Goal: Information Seeking & Learning: Find specific fact

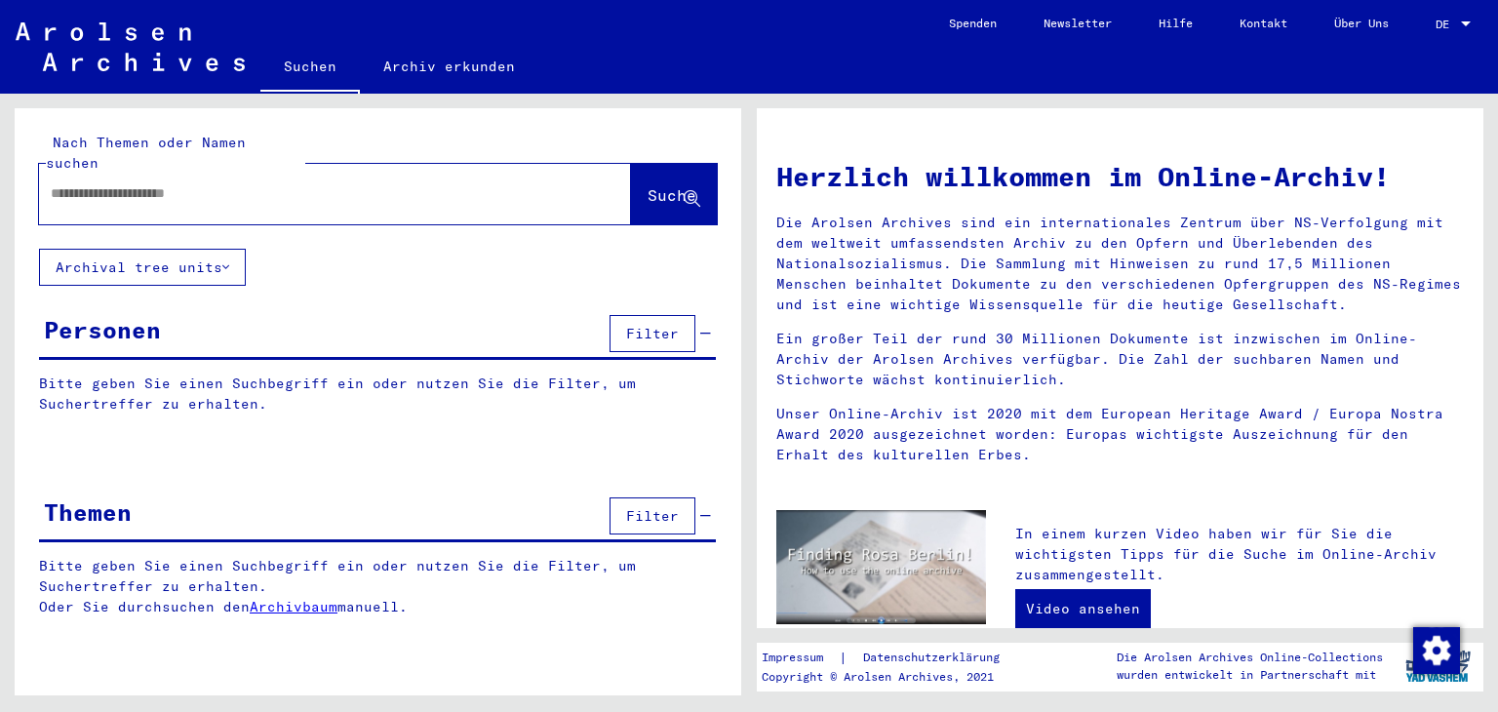
click at [117, 183] on input "text" at bounding box center [312, 193] width 522 height 20
type input "**********"
click at [648, 185] on span "Suche" at bounding box center [672, 195] width 49 height 20
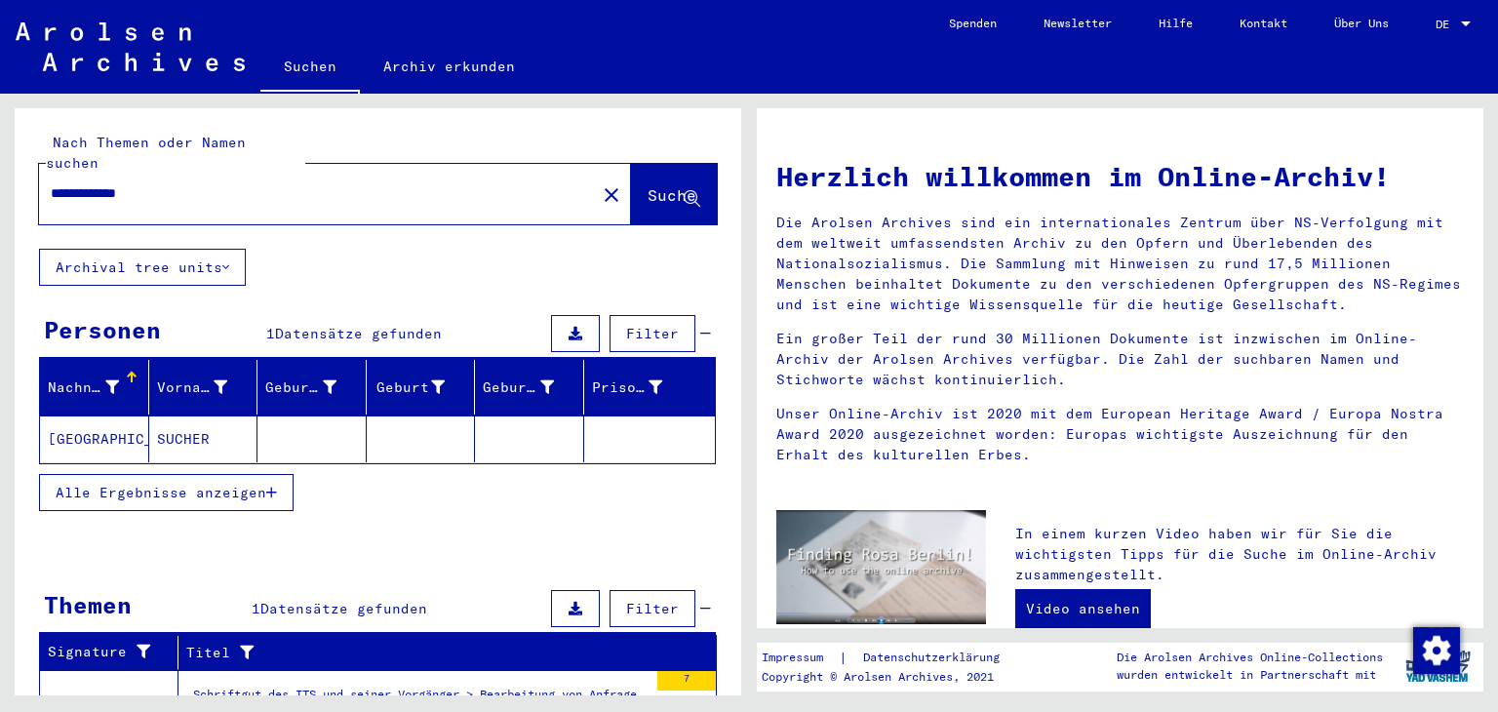
scroll to position [98, 0]
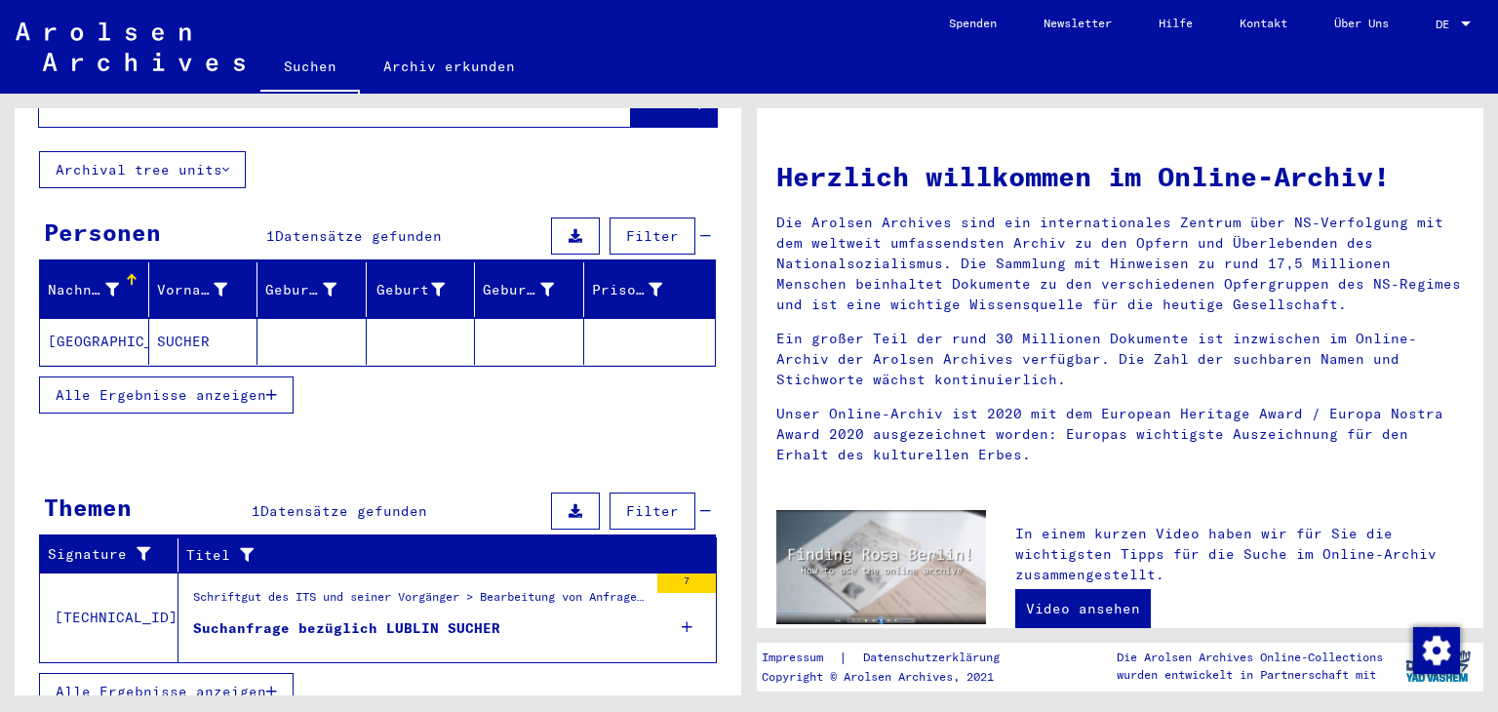
click at [180, 318] on mat-cell "SUCHER" at bounding box center [203, 341] width 109 height 47
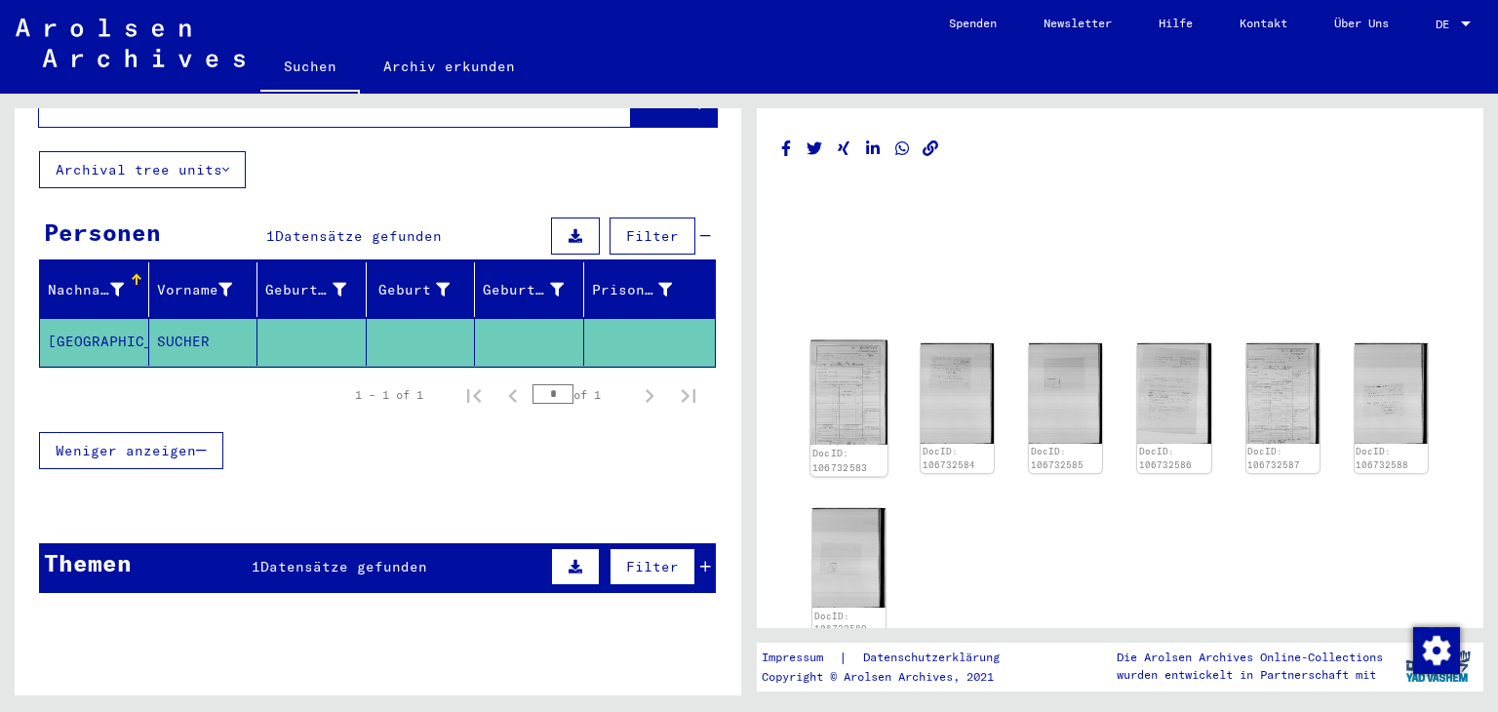
click at [833, 389] on img at bounding box center [849, 392] width 77 height 105
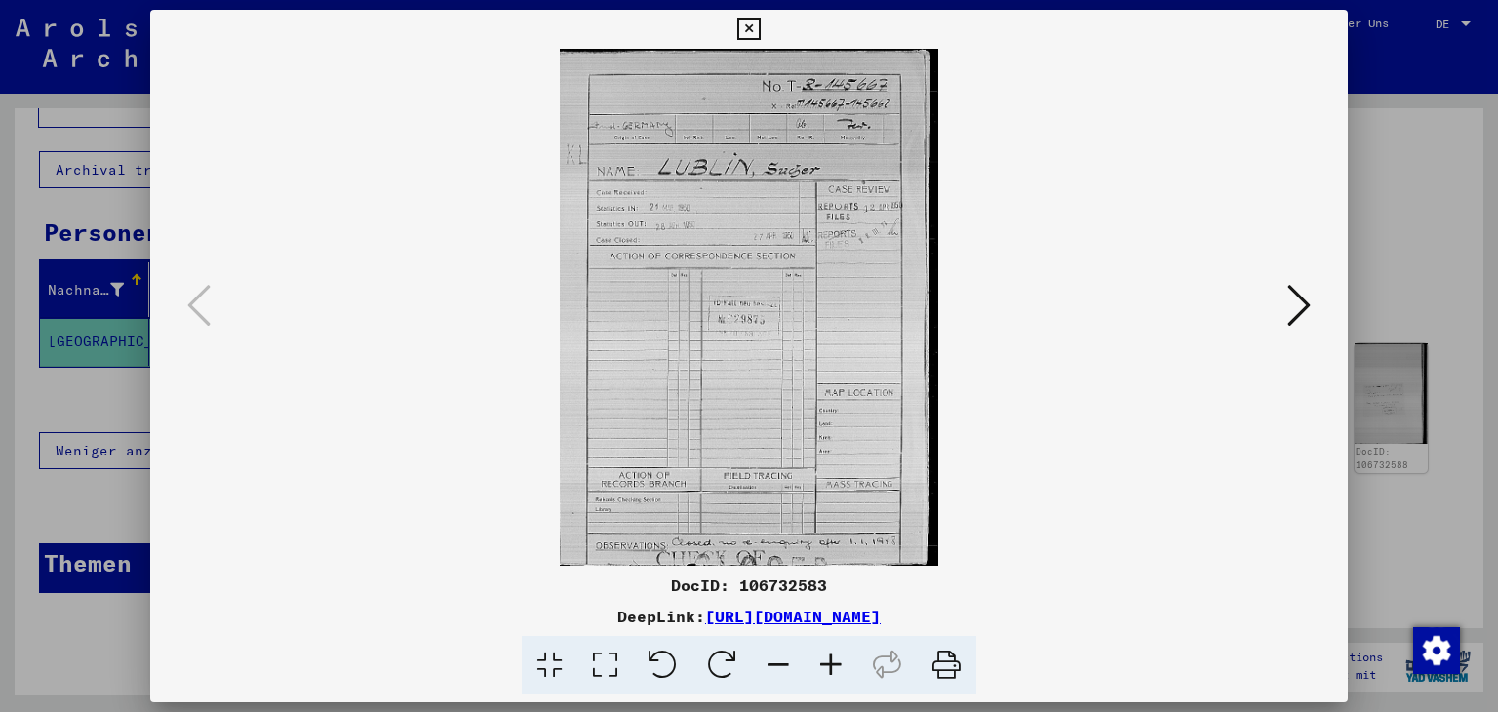
click at [1284, 323] on button at bounding box center [1299, 307] width 35 height 56
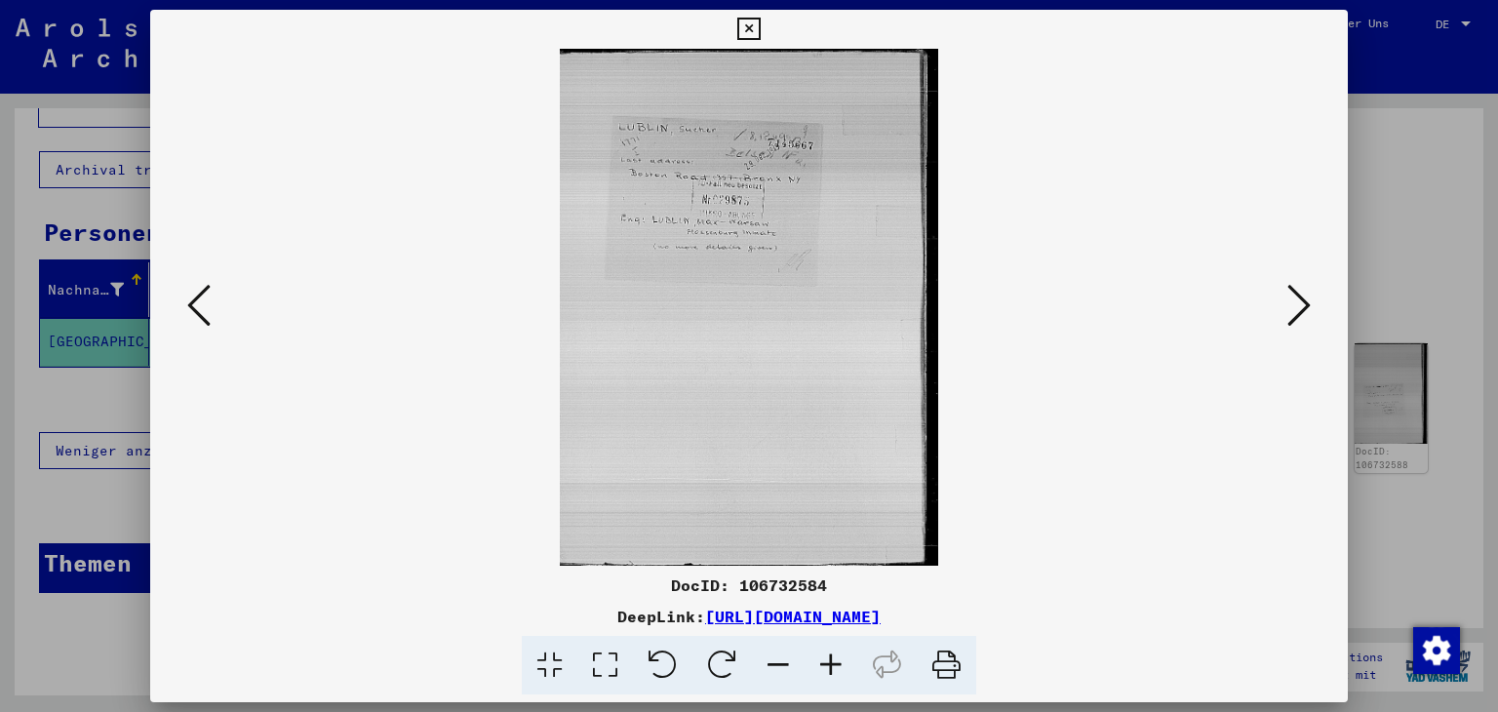
click at [1284, 323] on button at bounding box center [1299, 307] width 35 height 56
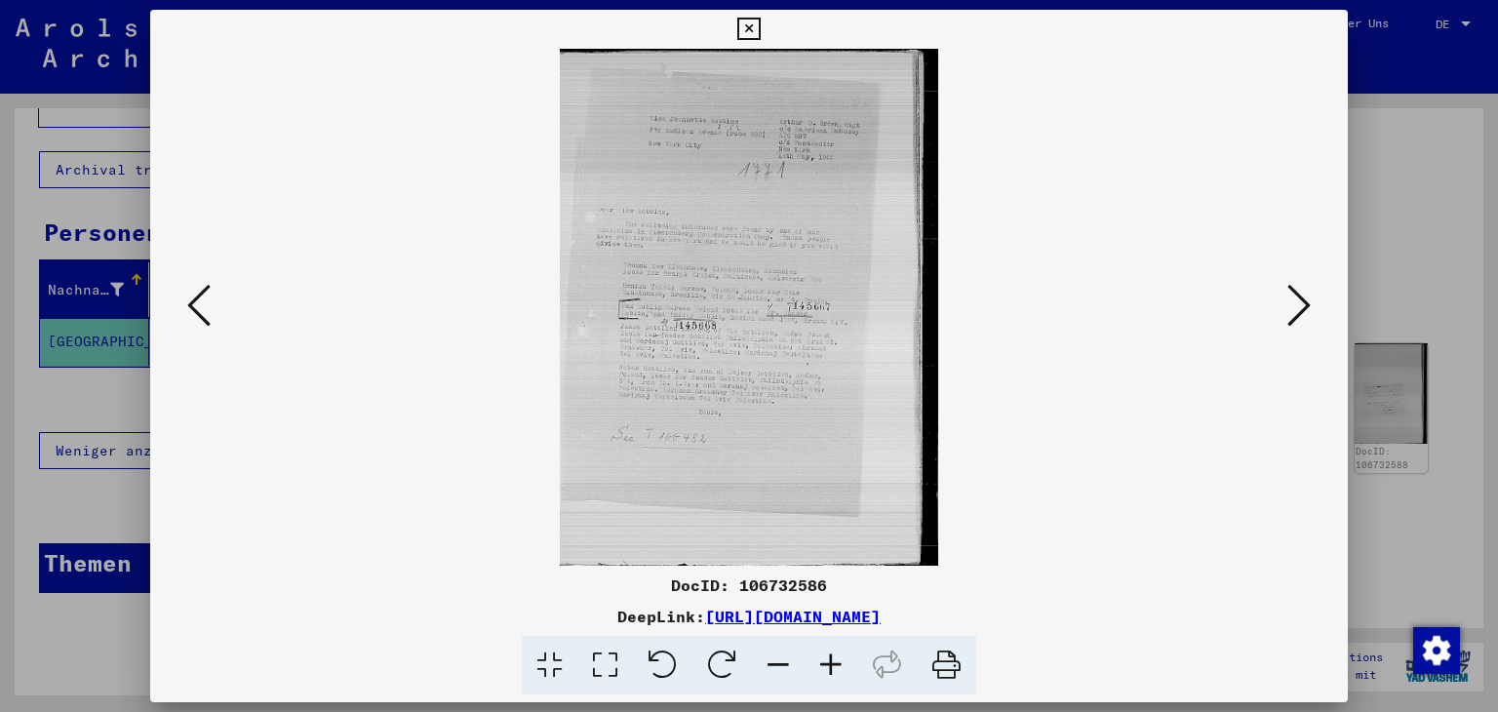
click at [819, 666] on icon at bounding box center [831, 666] width 53 height 60
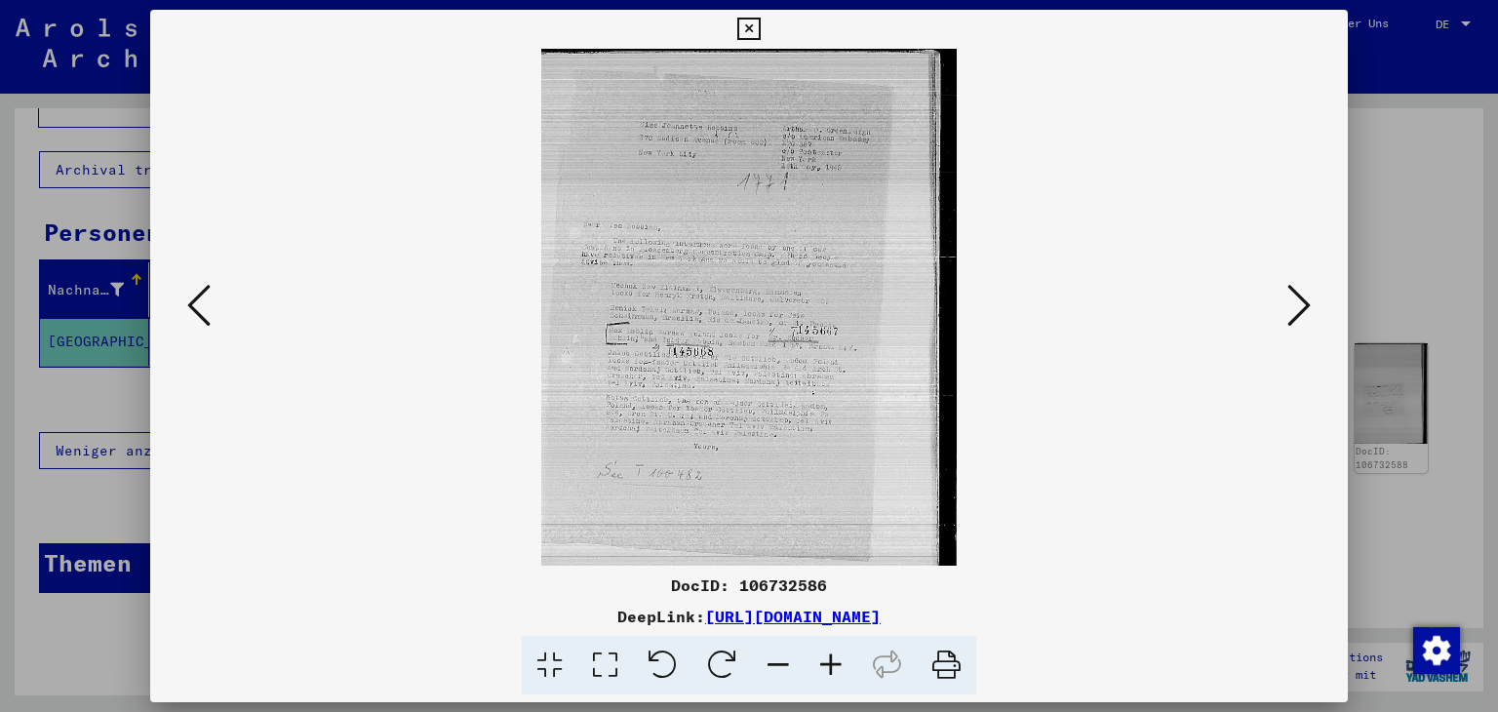
click at [819, 665] on icon at bounding box center [831, 666] width 53 height 60
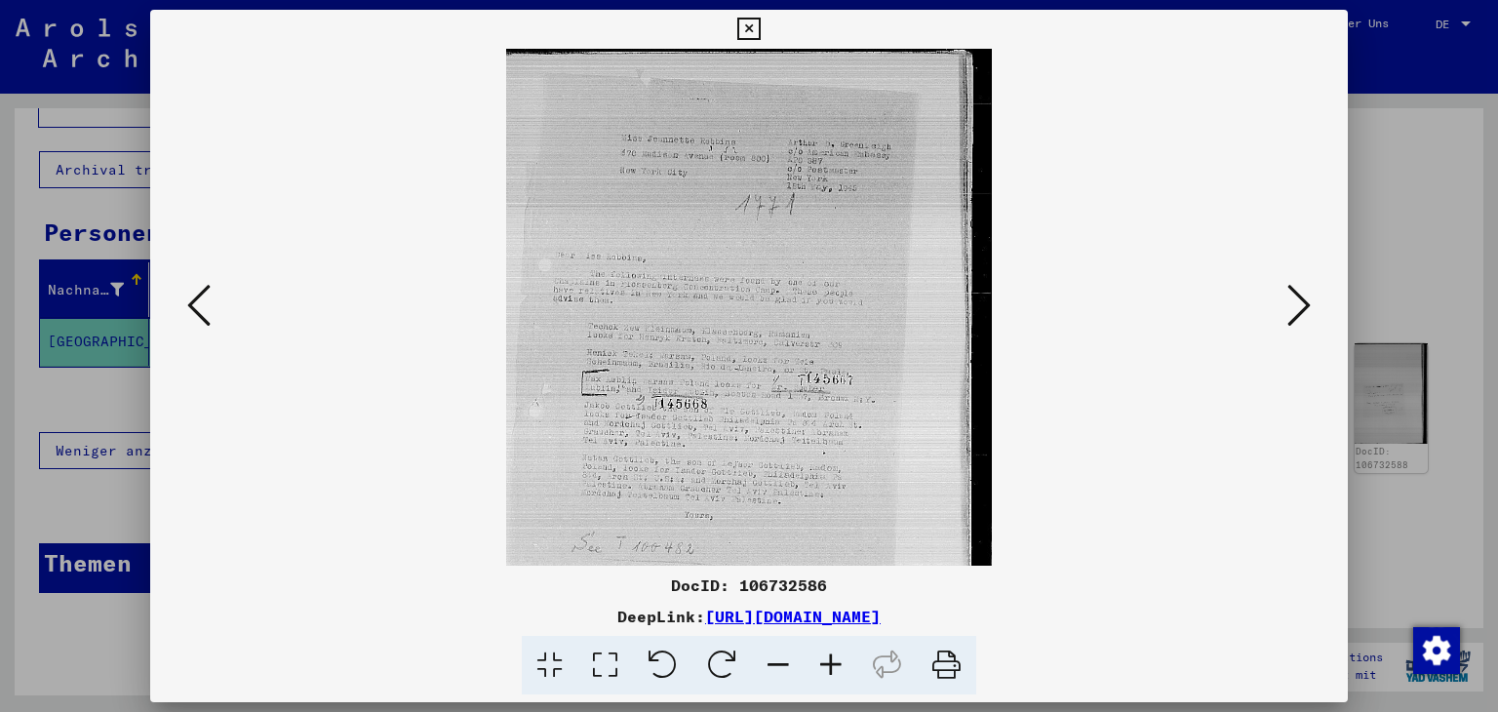
click at [819, 665] on icon at bounding box center [831, 666] width 53 height 60
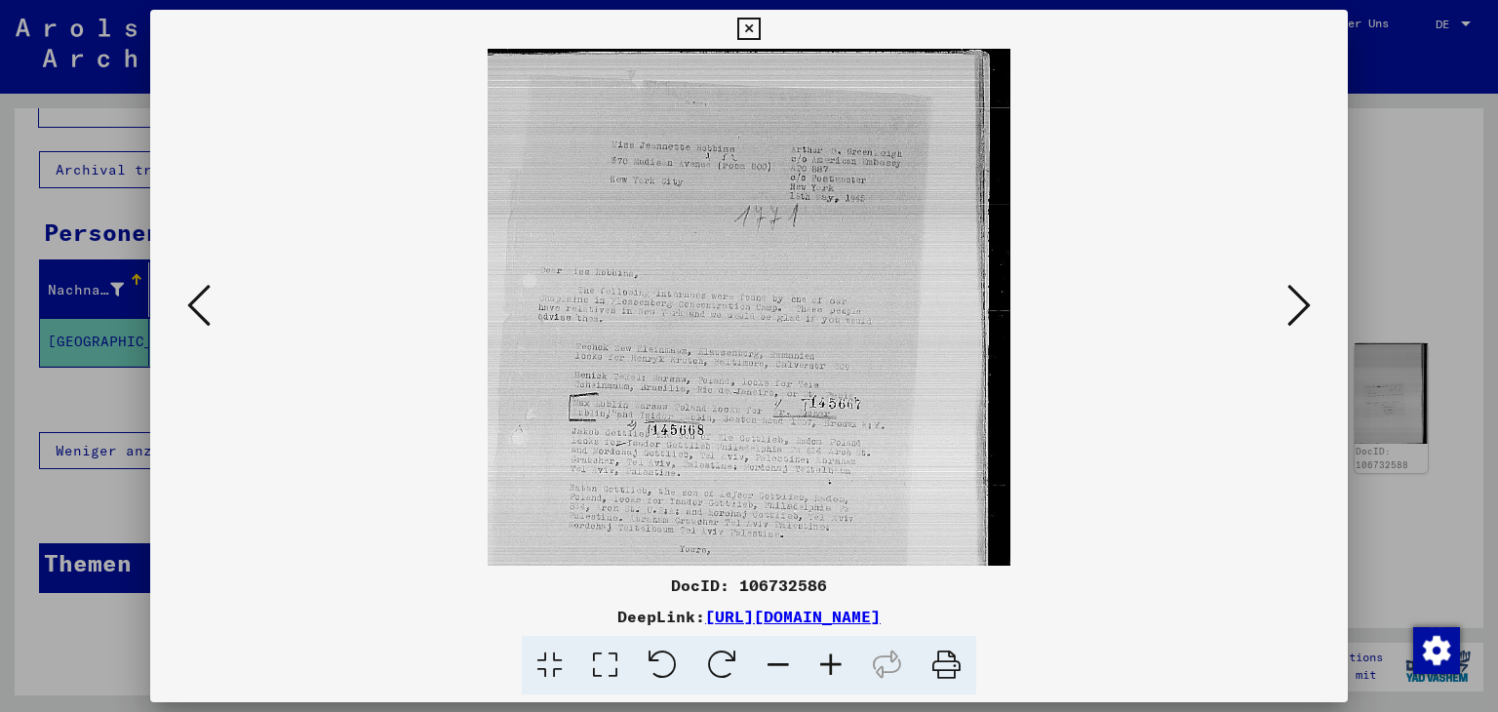
click at [818, 664] on icon at bounding box center [831, 666] width 53 height 60
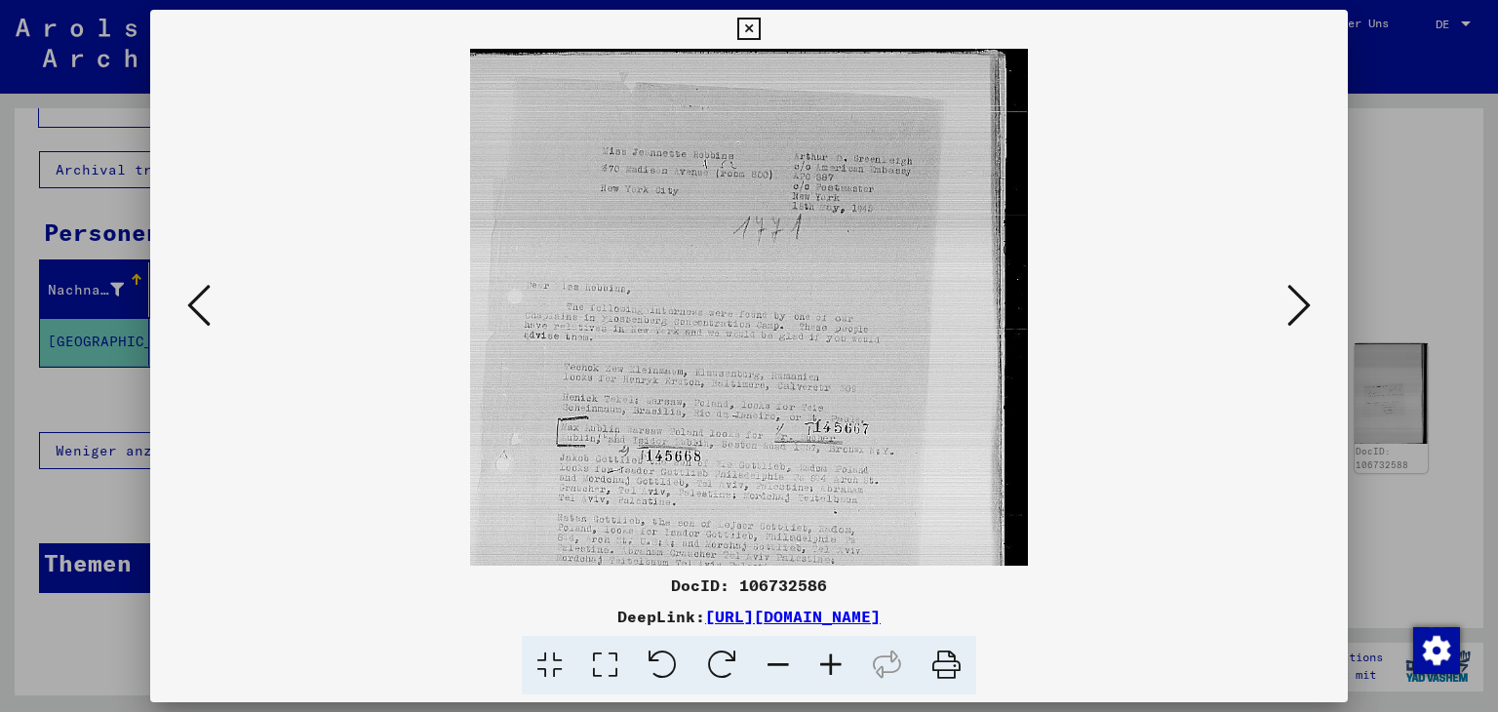
click at [818, 664] on icon at bounding box center [831, 666] width 53 height 60
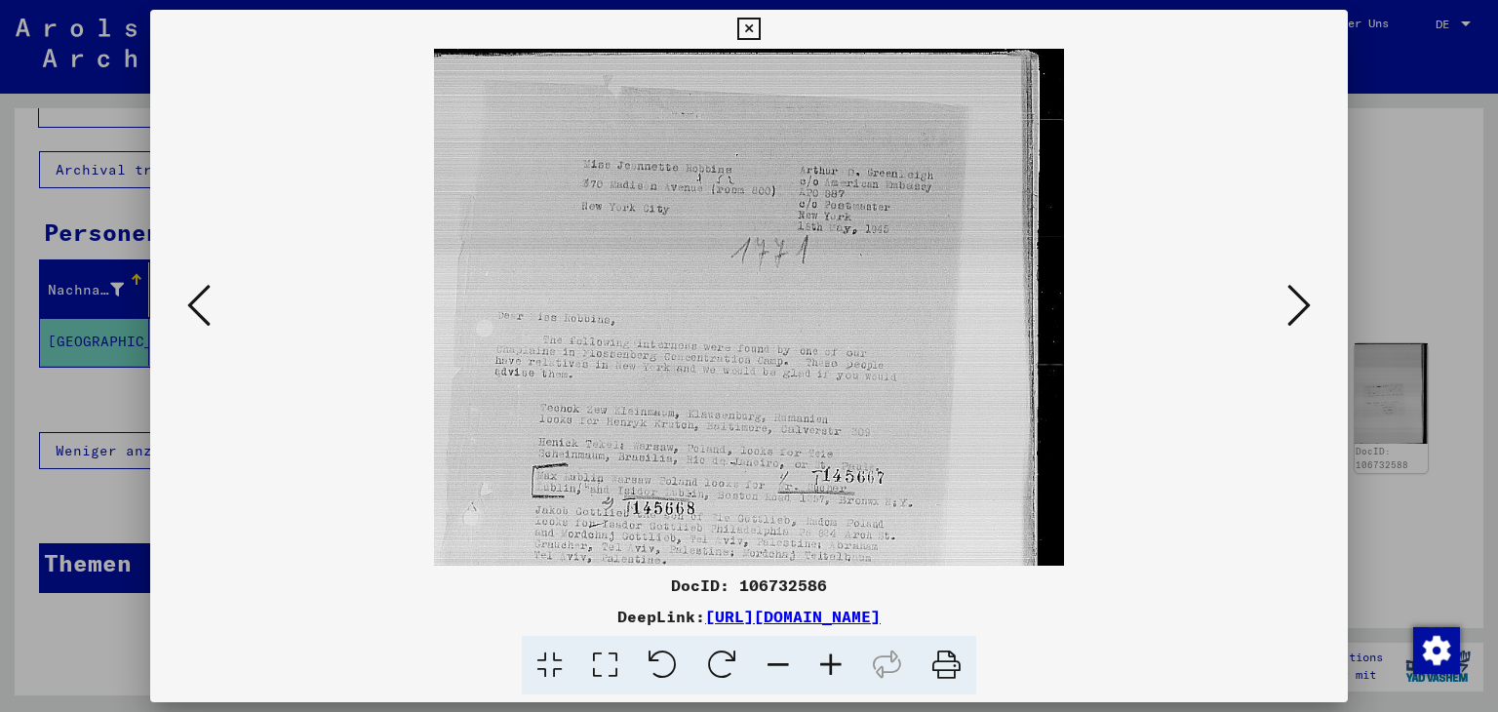
click at [818, 664] on icon at bounding box center [831, 666] width 53 height 60
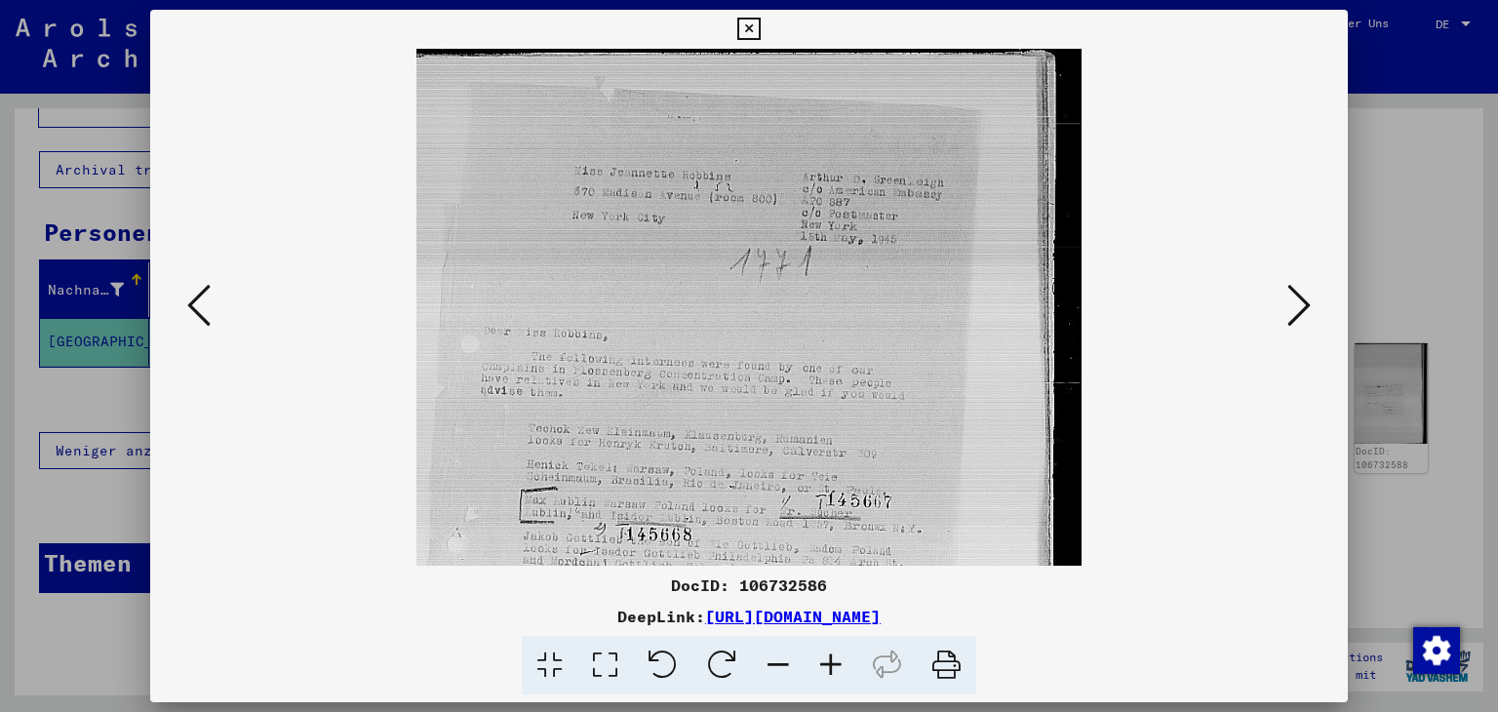
click at [1292, 312] on icon at bounding box center [1299, 305] width 23 height 47
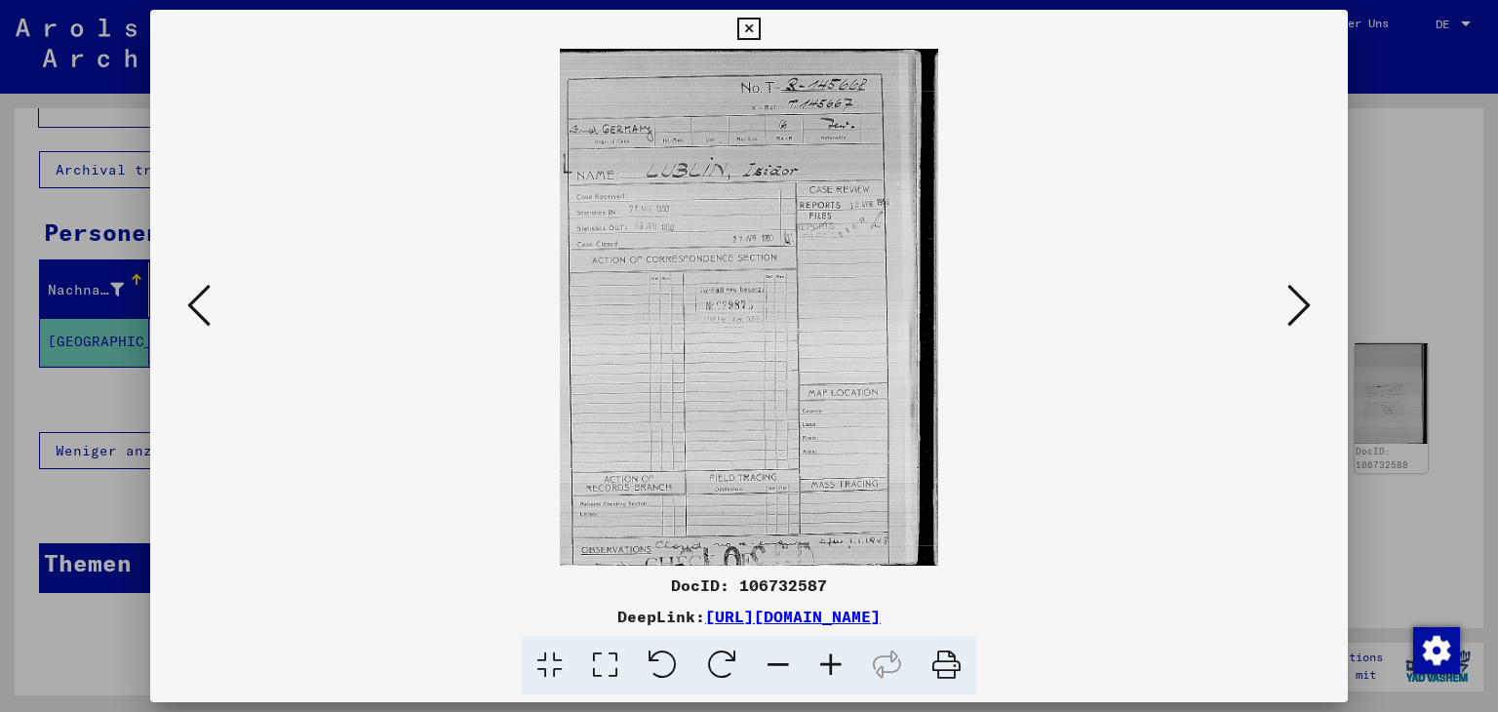
click at [1292, 312] on icon at bounding box center [1299, 305] width 23 height 47
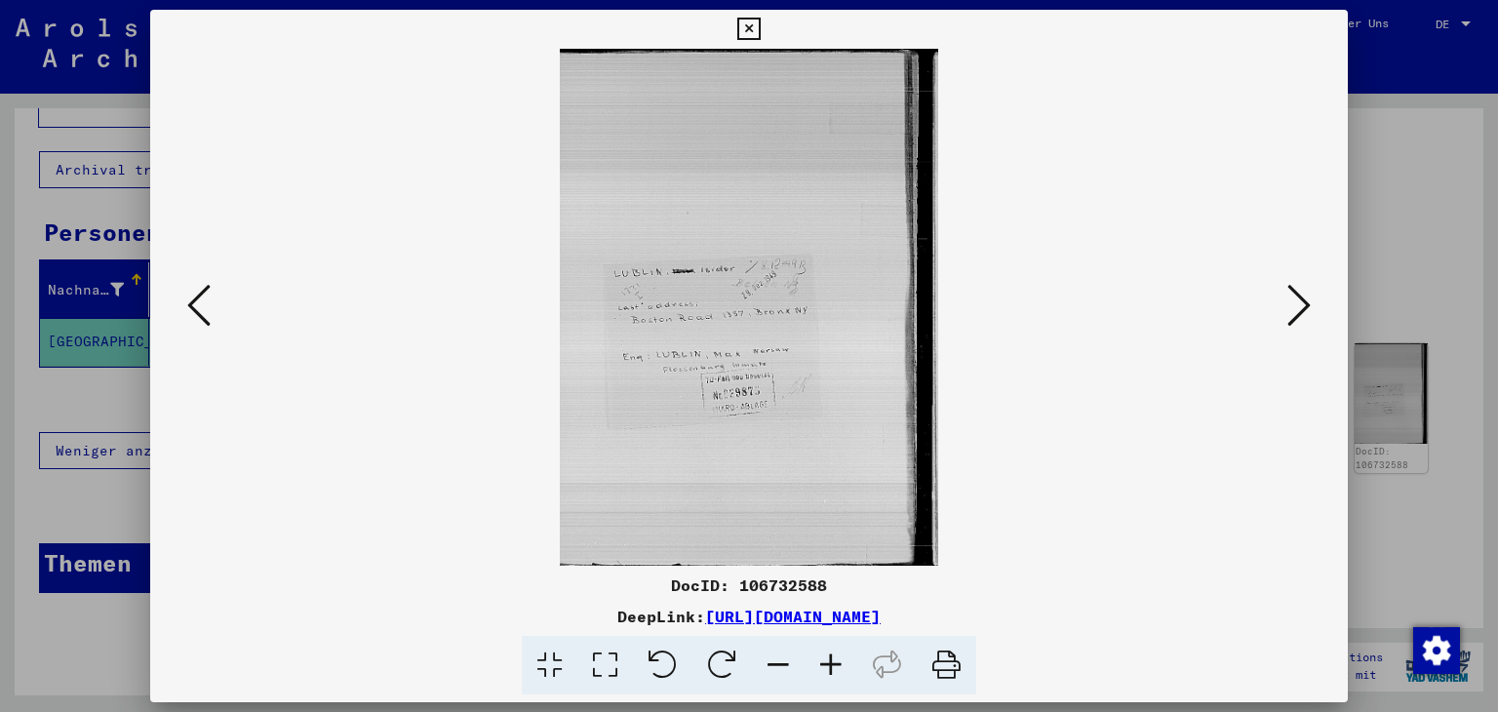
click at [1292, 312] on icon at bounding box center [1299, 305] width 23 height 47
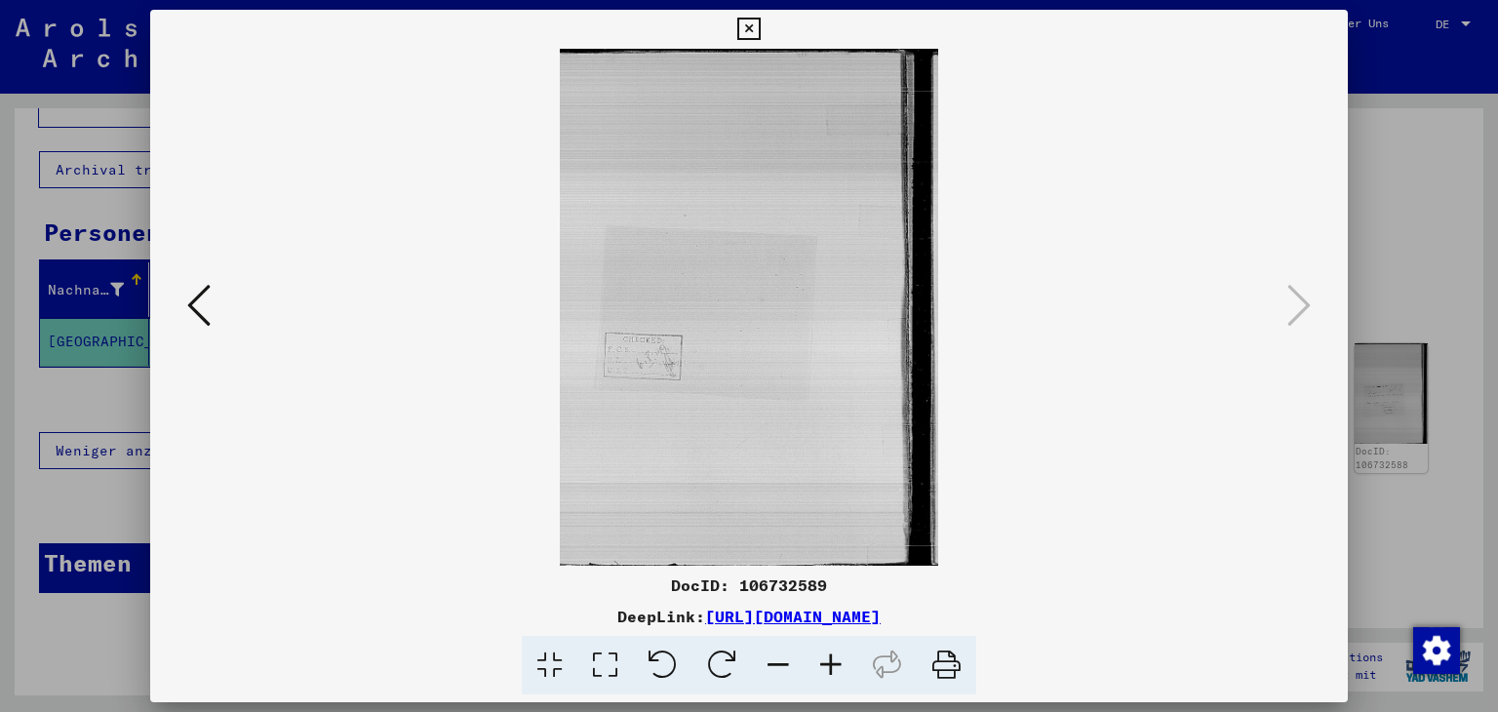
click at [757, 20] on icon at bounding box center [748, 29] width 22 height 23
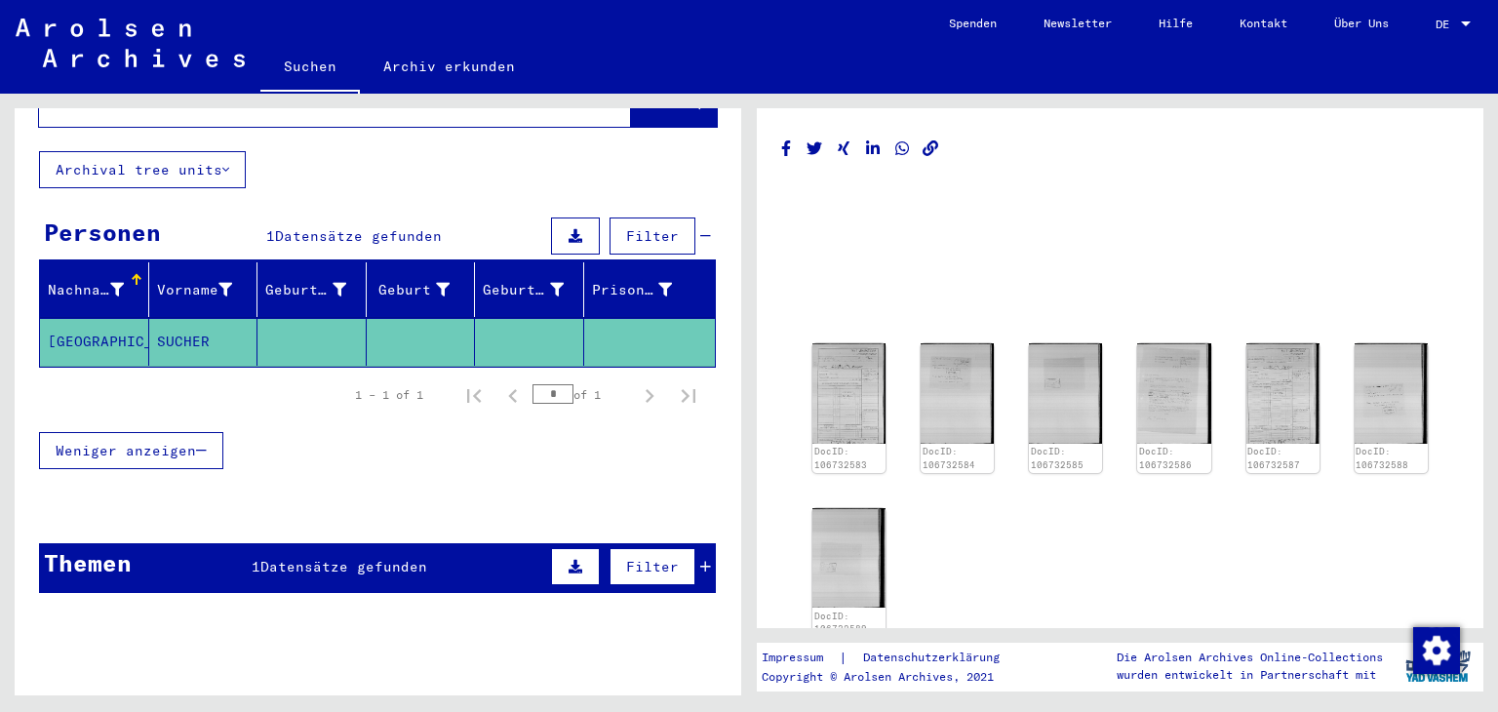
click at [374, 558] on span "Datensätze gefunden" at bounding box center [343, 567] width 167 height 18
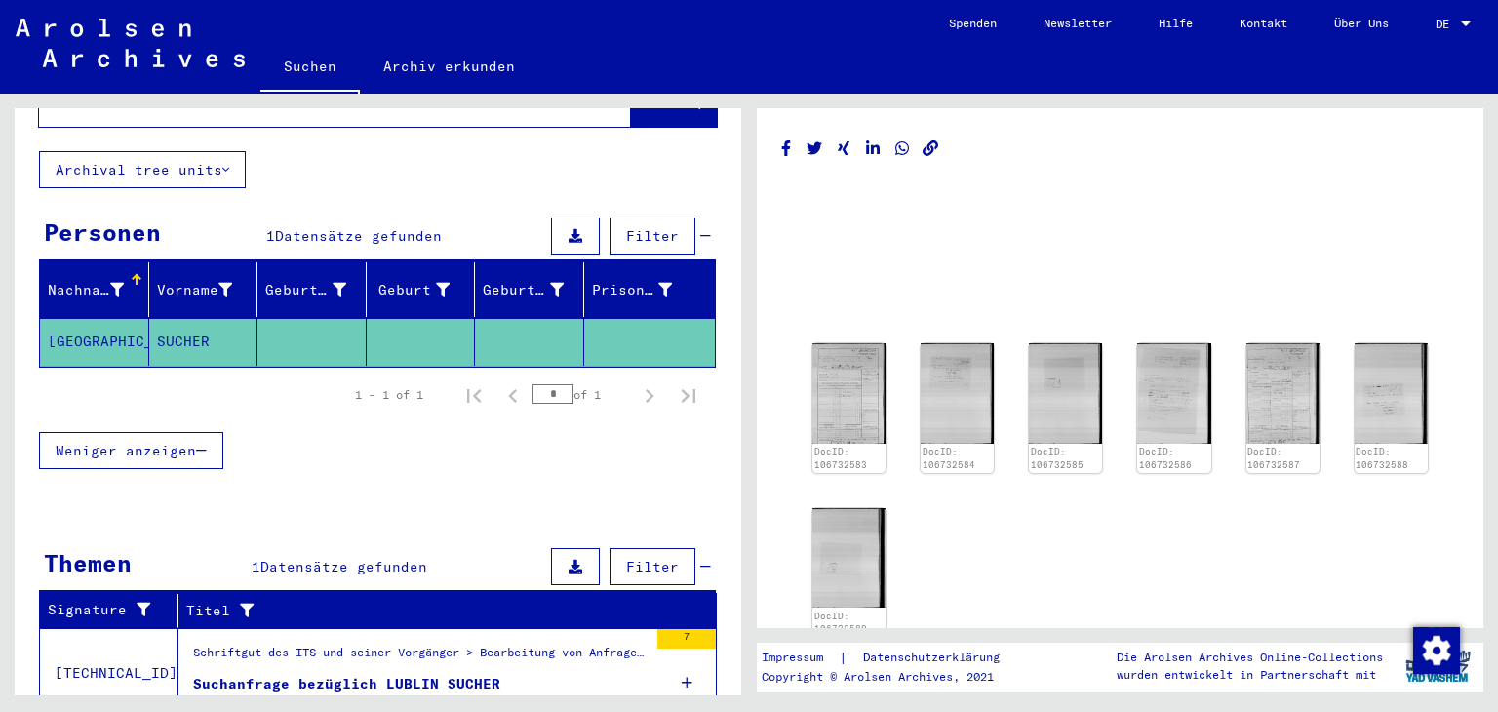
click at [457, 644] on div "Schriftgut des ITS und seiner Vorgänger > Bearbeitung von Anfragen > Fallbezoge…" at bounding box center [420, 657] width 455 height 27
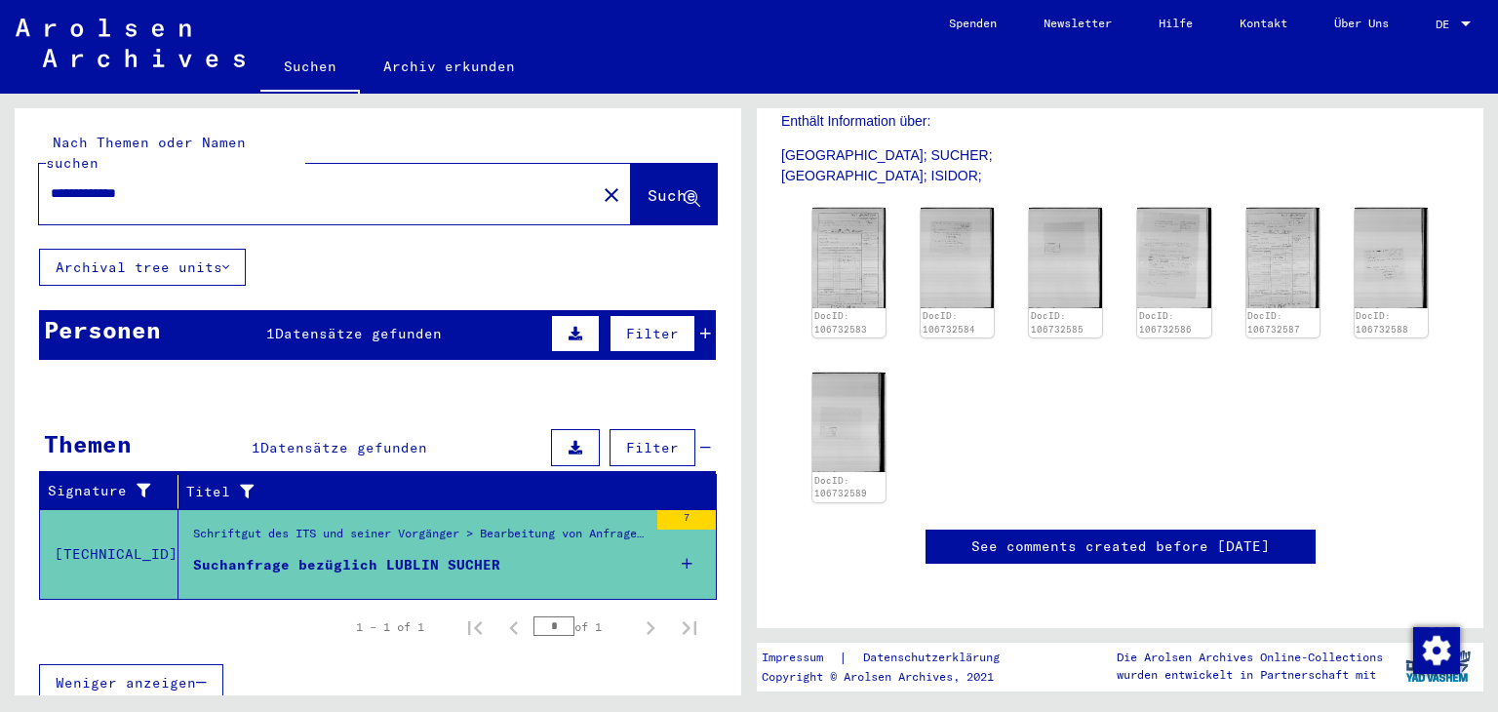
scroll to position [379, 0]
click at [832, 414] on img at bounding box center [849, 422] width 77 height 105
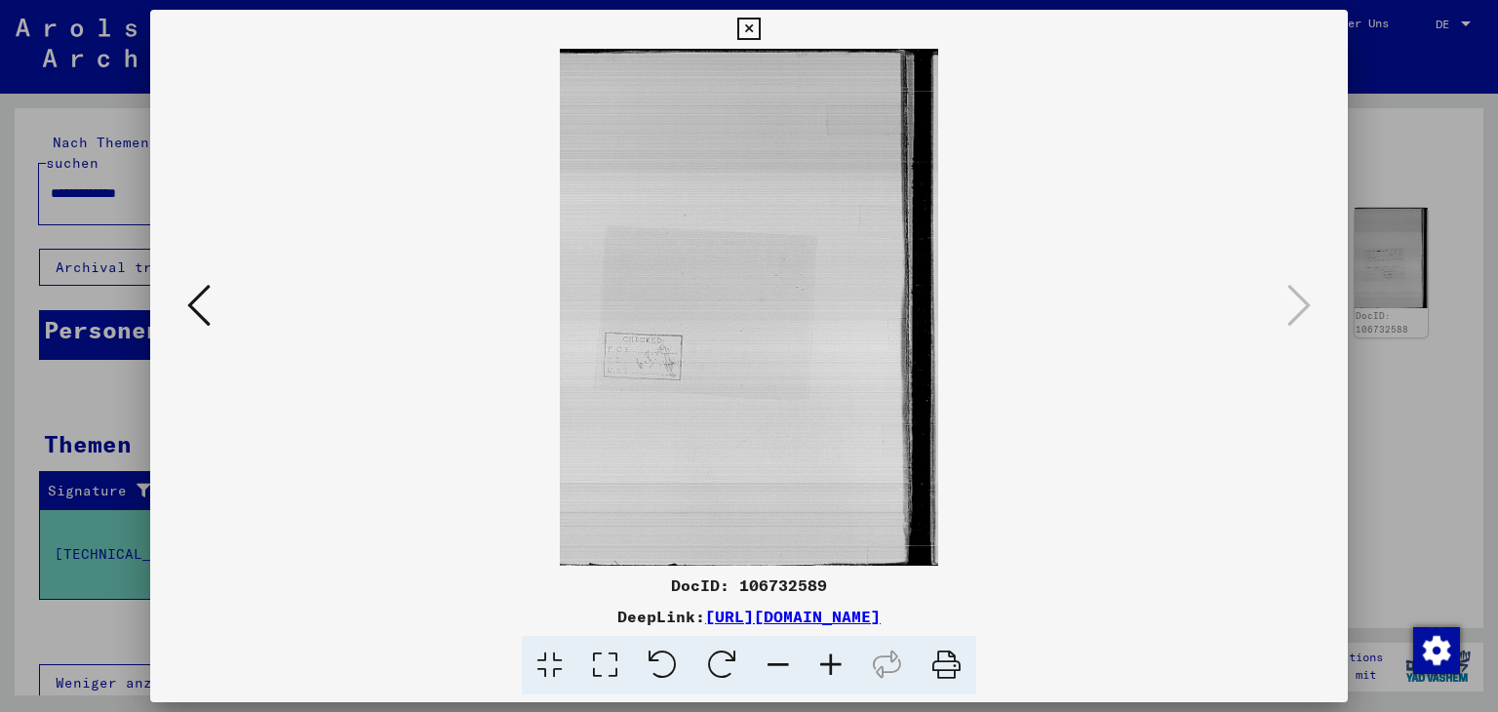
click at [211, 310] on button at bounding box center [198, 307] width 35 height 56
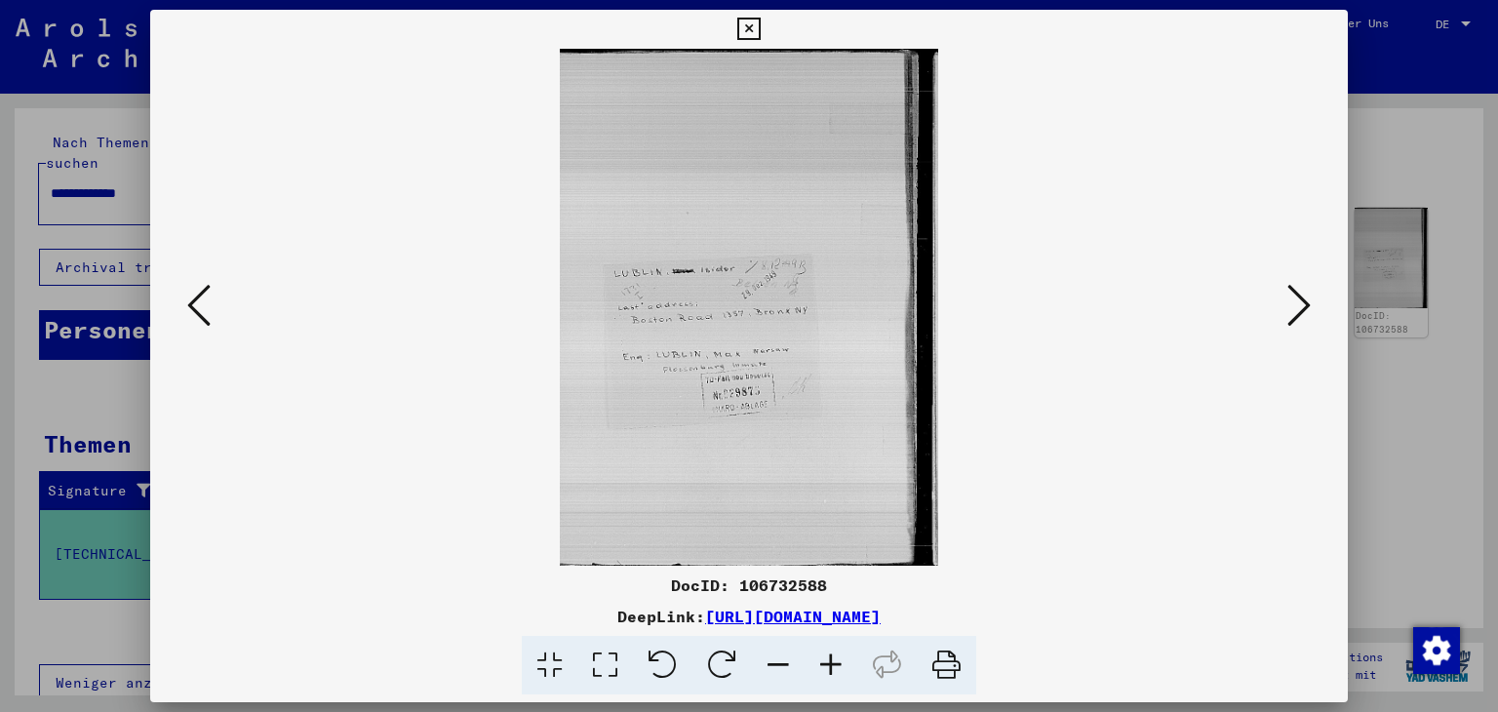
click at [211, 313] on button at bounding box center [198, 307] width 35 height 56
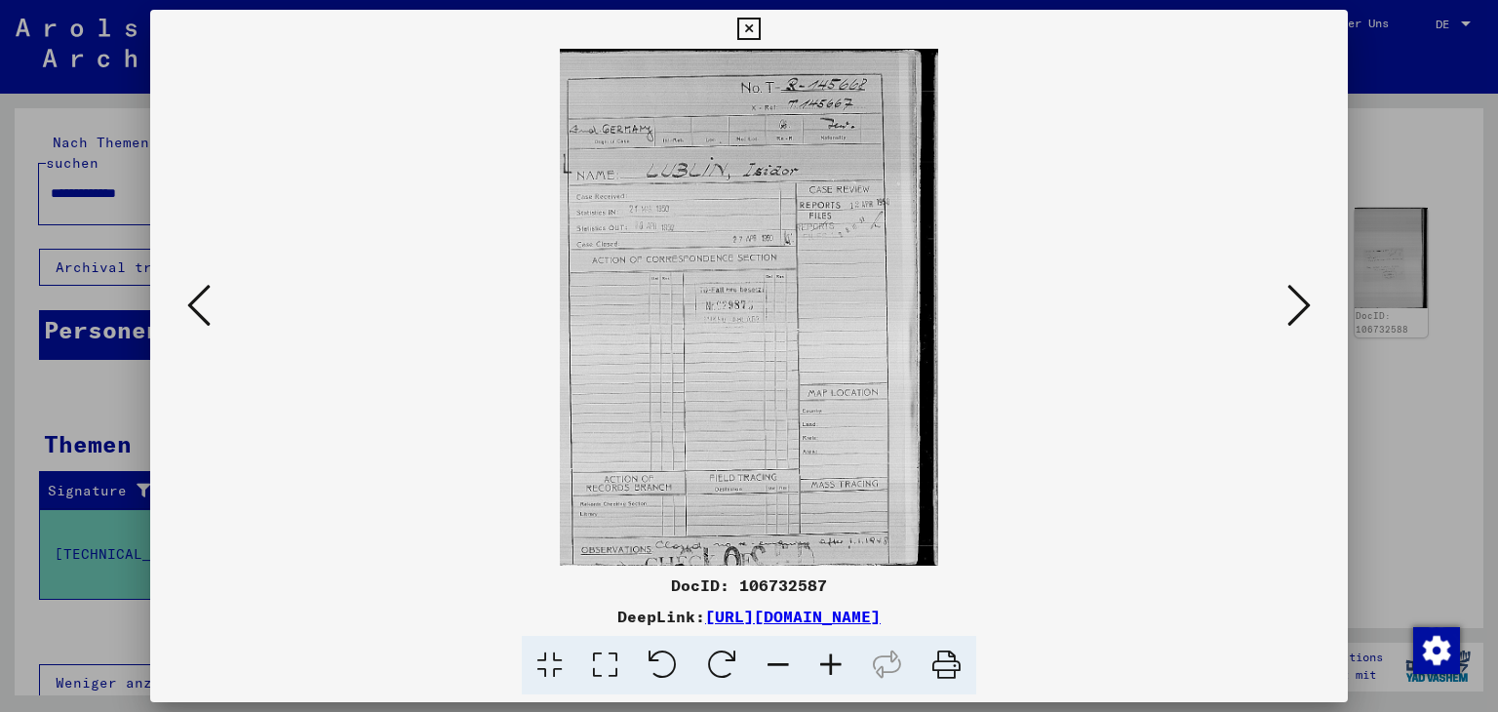
click at [211, 313] on button at bounding box center [198, 307] width 35 height 56
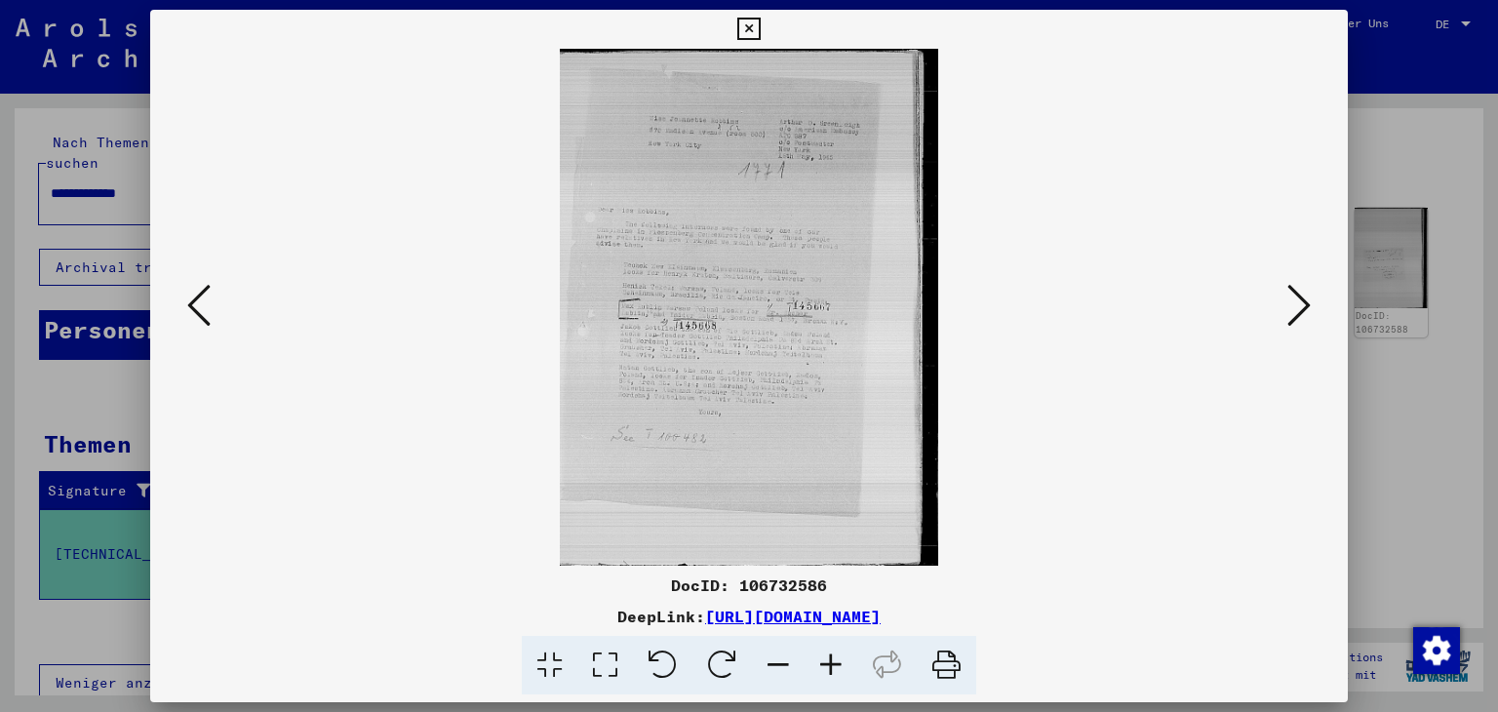
click at [831, 672] on icon at bounding box center [831, 666] width 53 height 60
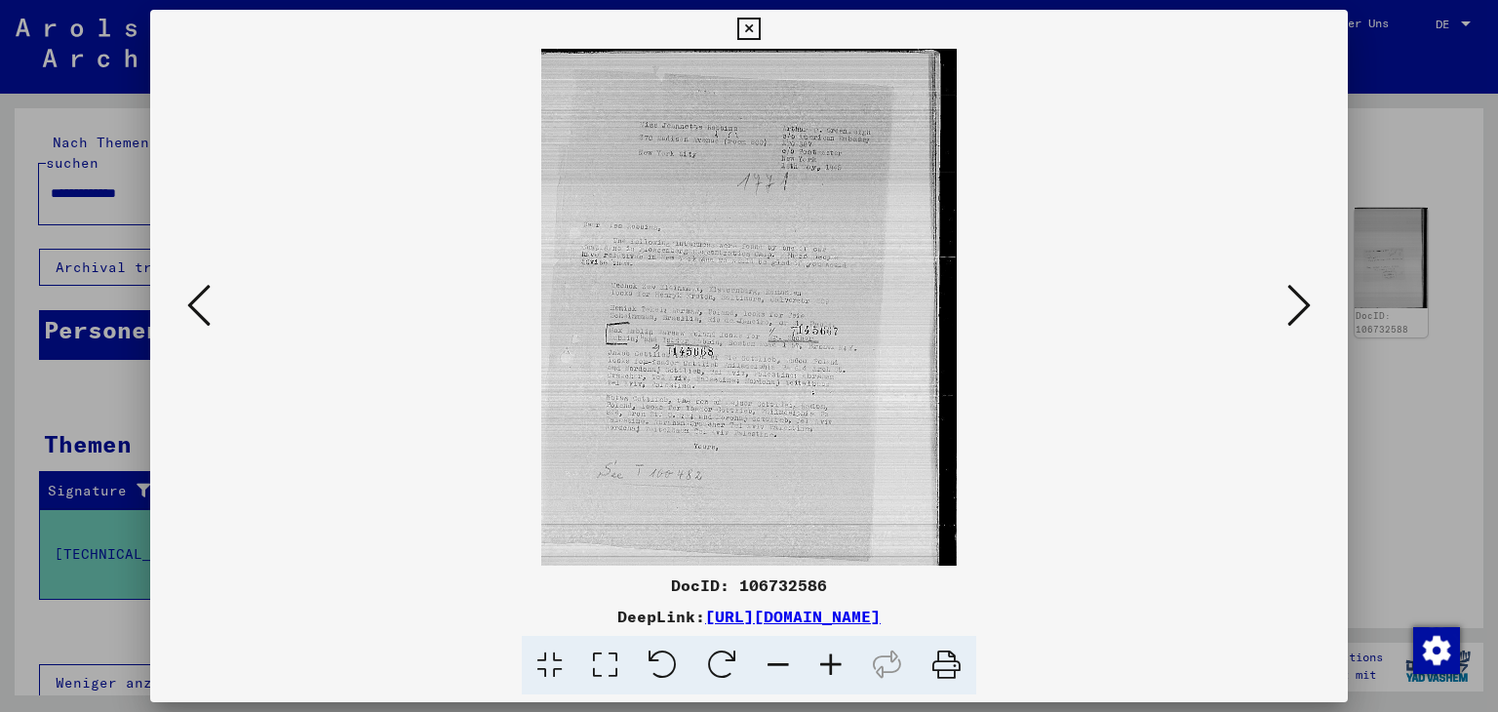
click at [831, 672] on icon at bounding box center [831, 666] width 53 height 60
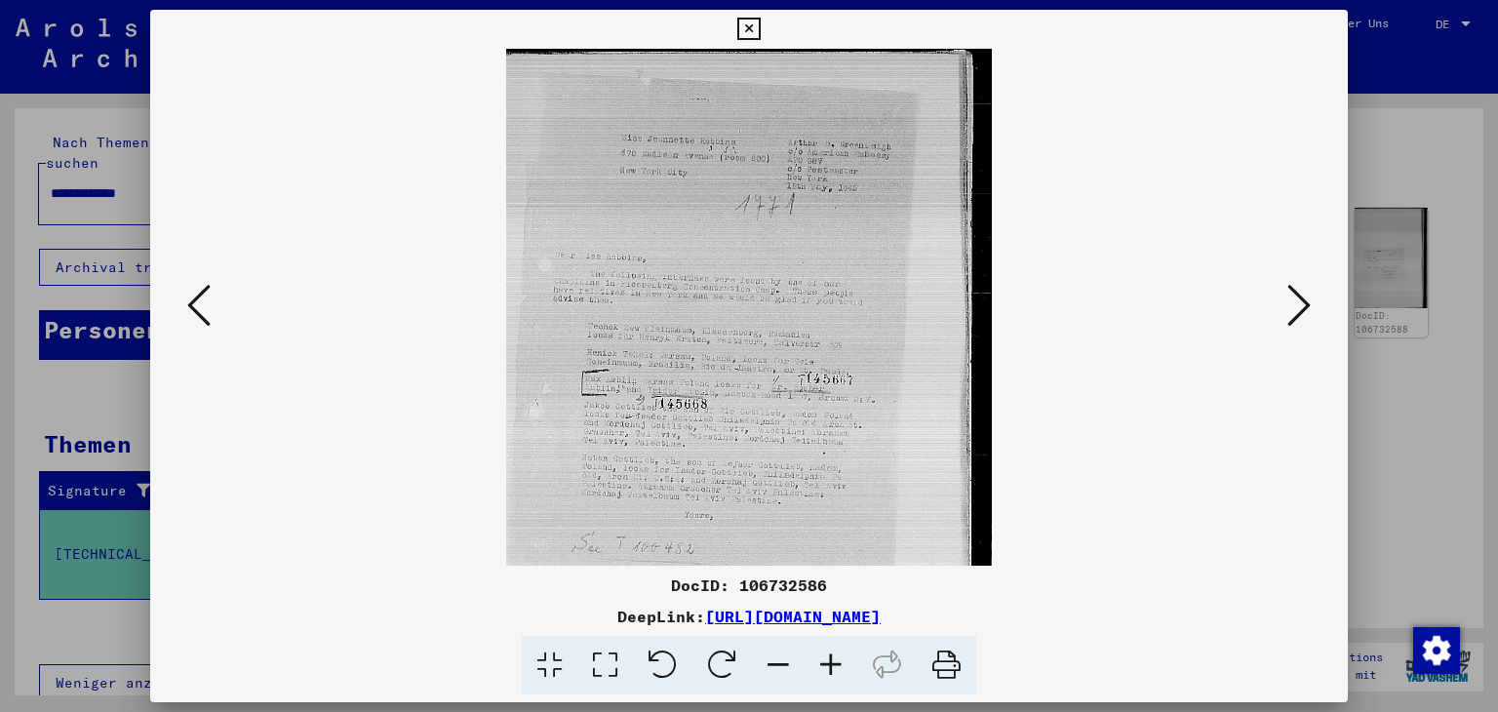
click at [831, 672] on icon at bounding box center [831, 666] width 53 height 60
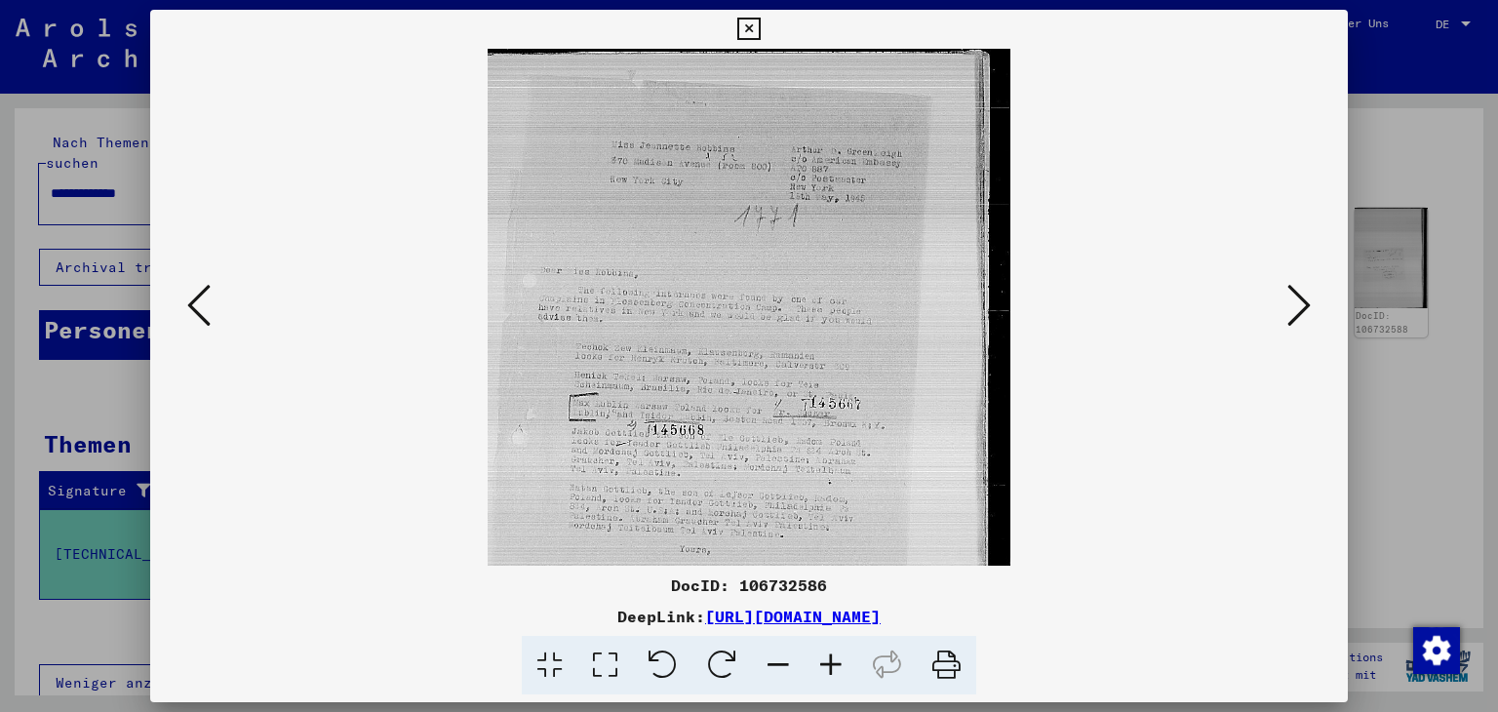
click at [831, 672] on icon at bounding box center [831, 666] width 53 height 60
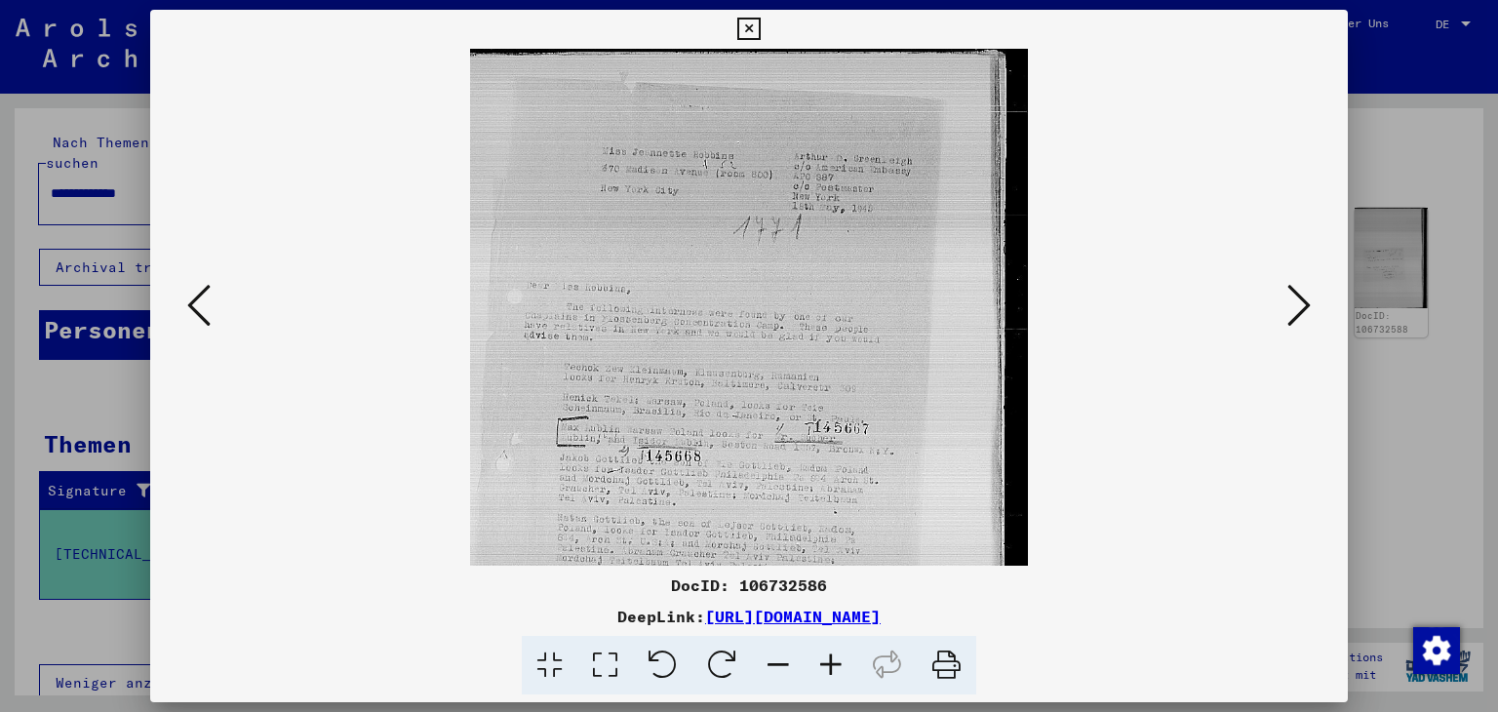
click at [831, 672] on icon at bounding box center [831, 666] width 53 height 60
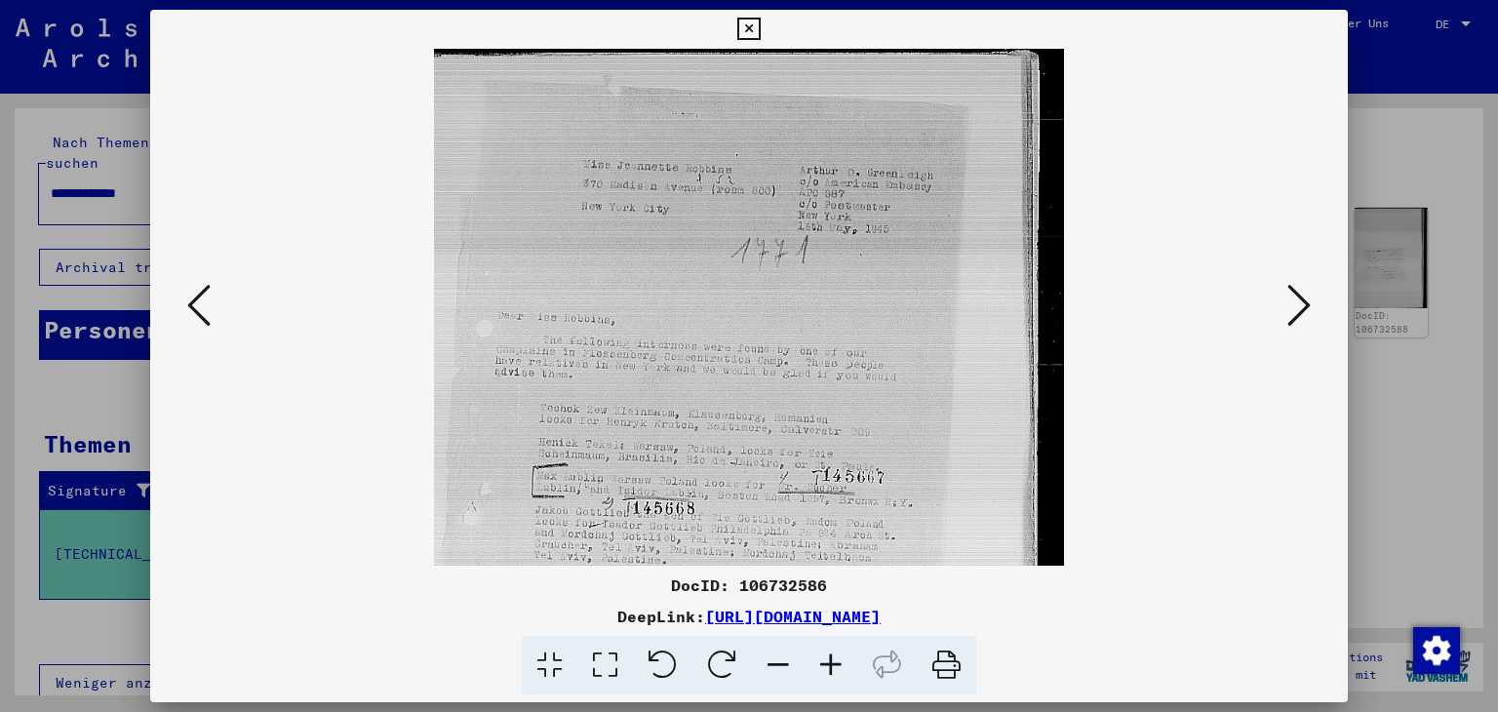
click at [831, 672] on icon at bounding box center [831, 666] width 53 height 60
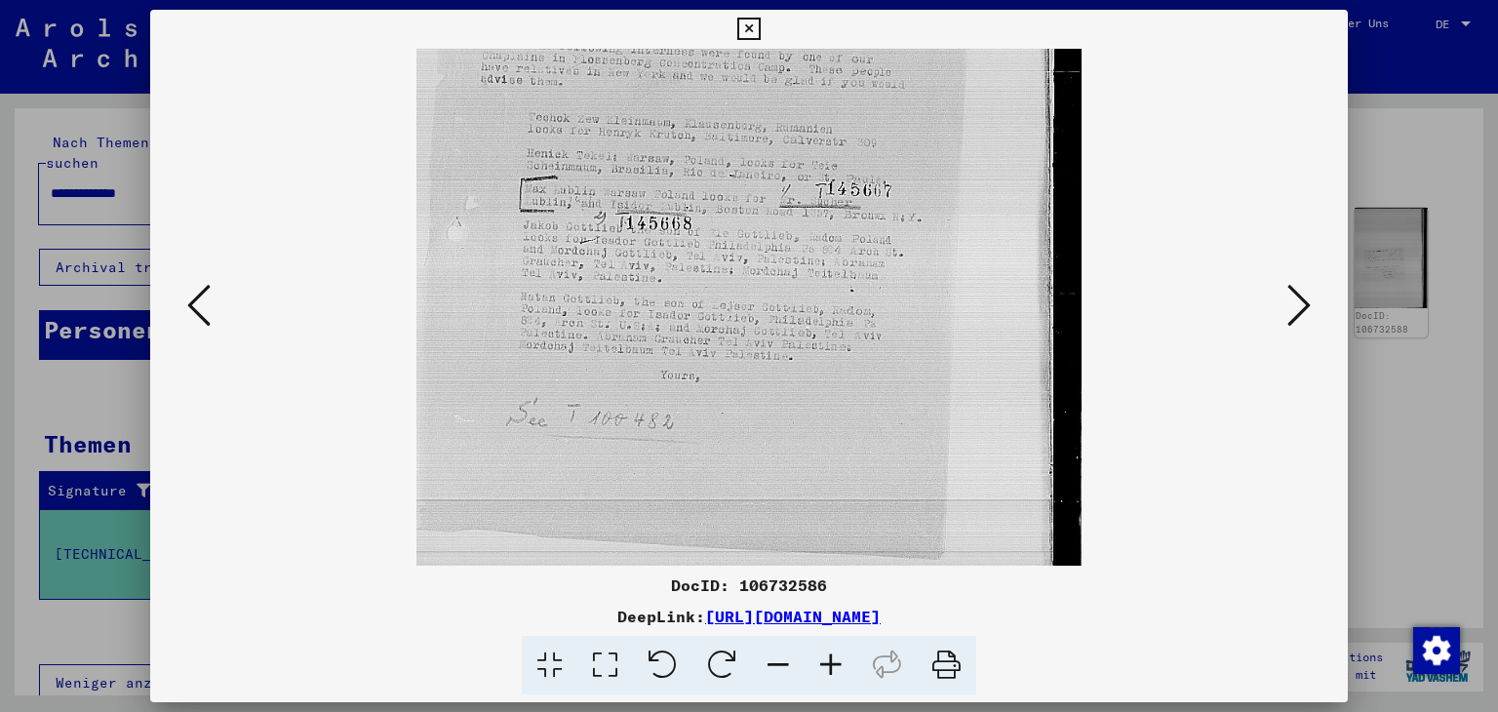
scroll to position [390, 0]
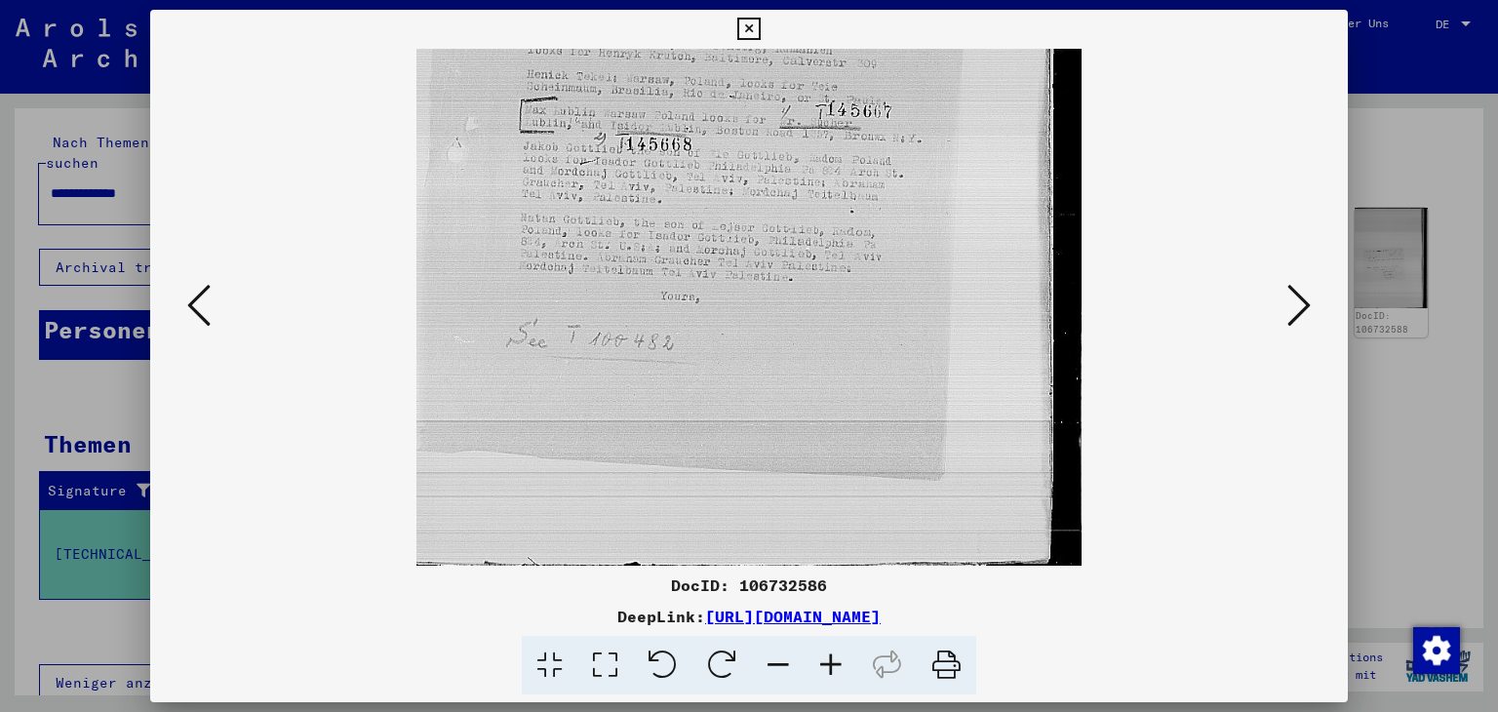
drag, startPoint x: 705, startPoint y: 475, endPoint x: 757, endPoint y: -20, distance: 497.3
click at [757, 0] on html "**********" at bounding box center [749, 356] width 1498 height 712
click at [757, 32] on icon at bounding box center [748, 29] width 22 height 23
